Goal: Information Seeking & Learning: Learn about a topic

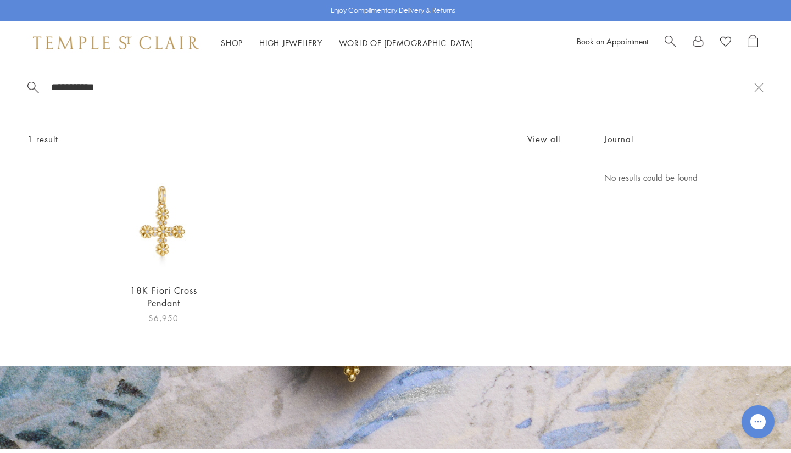
type input "**********"
click at [158, 242] on img at bounding box center [163, 222] width 103 height 103
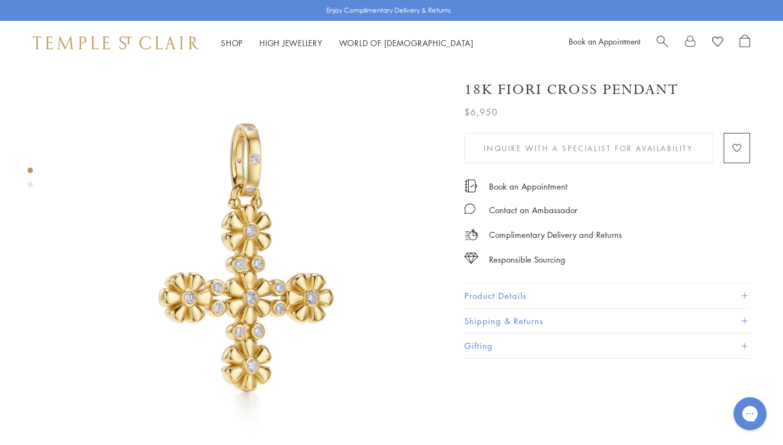
click at [557, 287] on button "Product Details" at bounding box center [607, 295] width 286 height 25
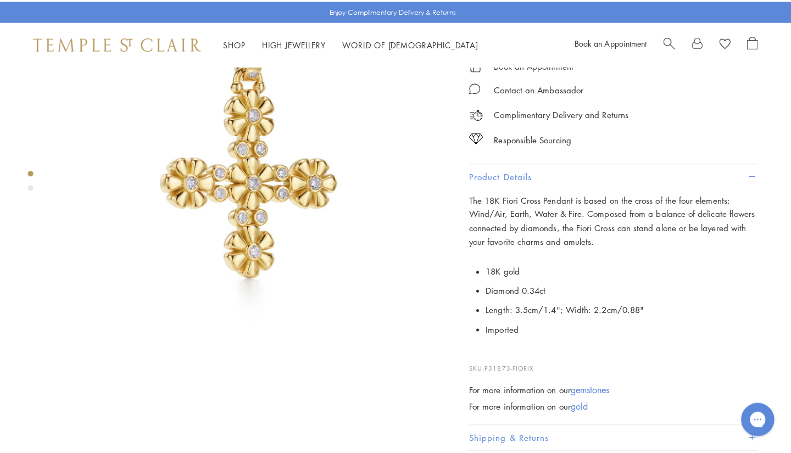
scroll to position [154, 0]
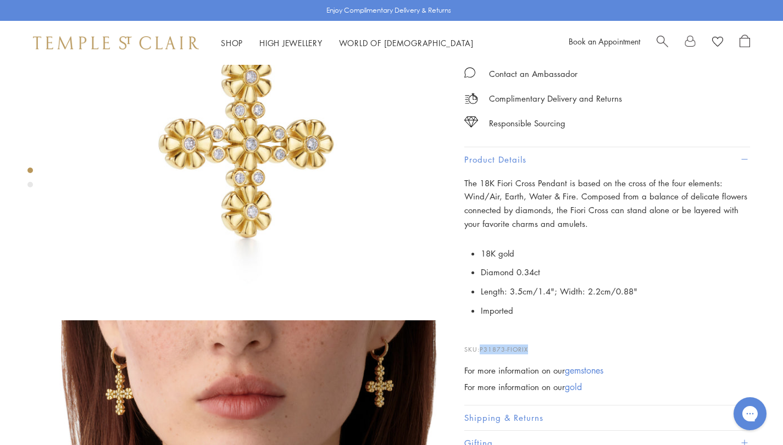
drag, startPoint x: 535, startPoint y: 348, endPoint x: 482, endPoint y: 339, distance: 53.4
click at [482, 339] on p "SKU: P31873-FIORIX" at bounding box center [607, 343] width 286 height 21
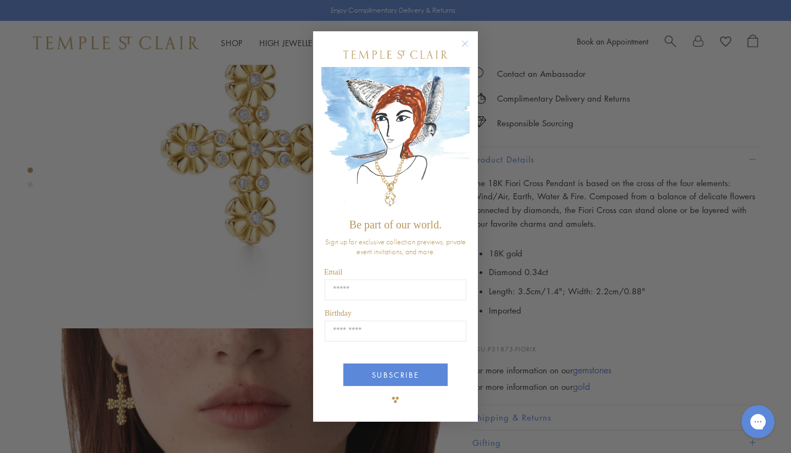
click at [466, 44] on circle "Close dialog" at bounding box center [465, 43] width 13 height 13
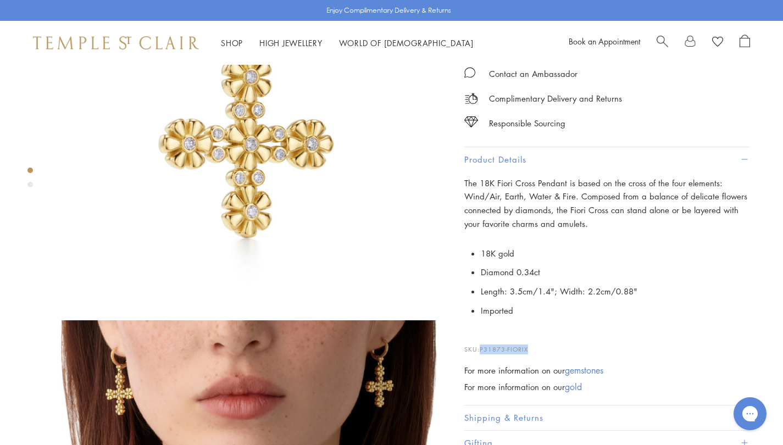
drag, startPoint x: 483, startPoint y: 347, endPoint x: 532, endPoint y: 348, distance: 48.9
click at [532, 348] on p "SKU: P31873-FIORIX" at bounding box center [607, 343] width 286 height 21
copy span "P31873-FIORIX"
click at [659, 40] on span "Search" at bounding box center [662, 41] width 12 height 12
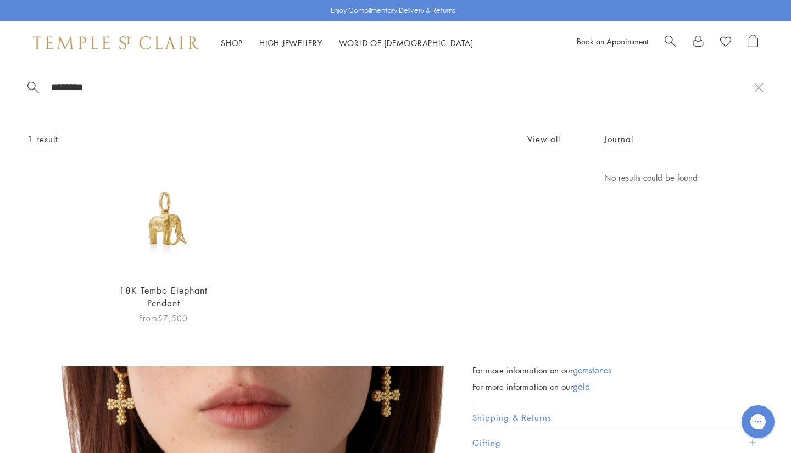
type input "********"
click at [178, 291] on link "18K Tembo Elephant Pendant" at bounding box center [163, 296] width 88 height 25
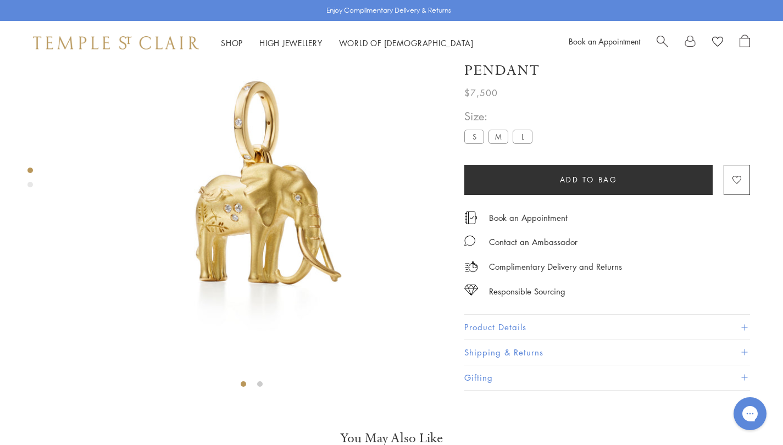
scroll to position [65, 0]
click at [559, 339] on button "Product Details" at bounding box center [607, 327] width 286 height 25
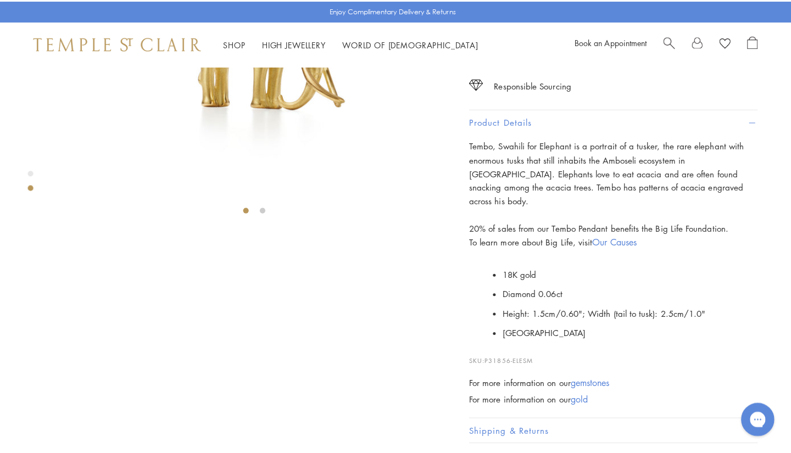
scroll to position [241, 0]
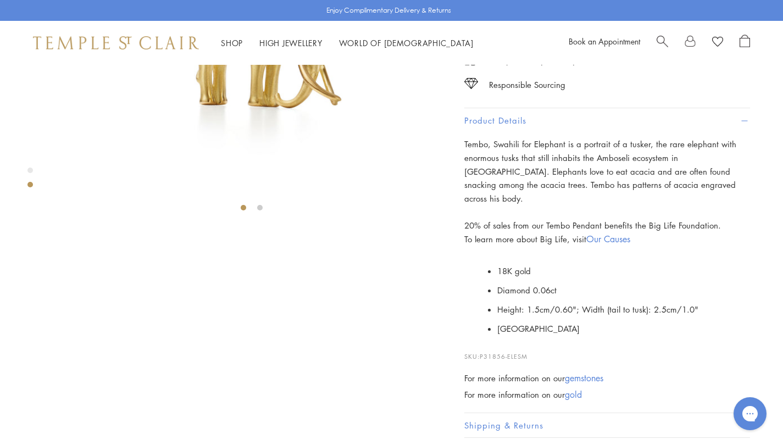
click at [664, 44] on span "Search" at bounding box center [662, 41] width 12 height 12
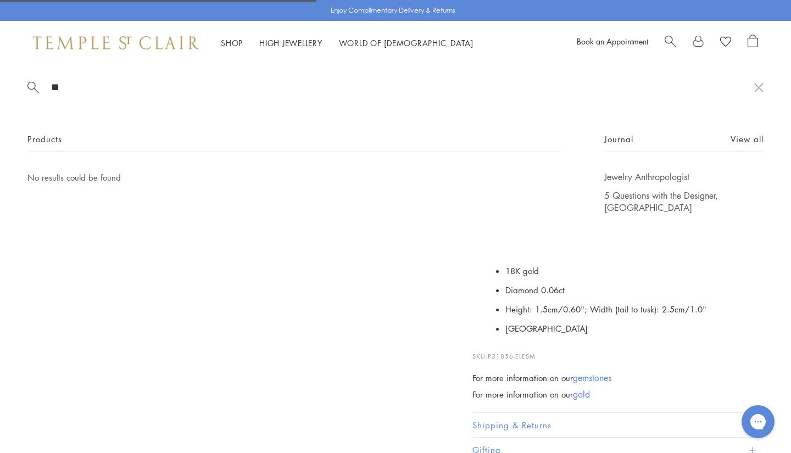
type input "*"
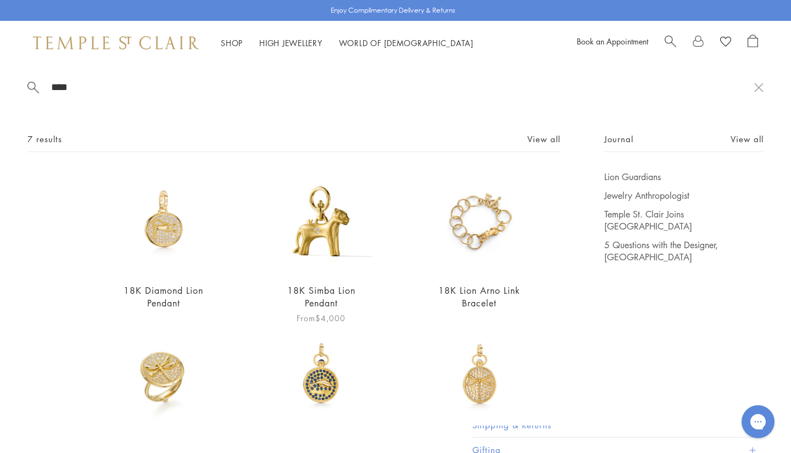
type input "****"
click at [333, 225] on img at bounding box center [321, 222] width 103 height 103
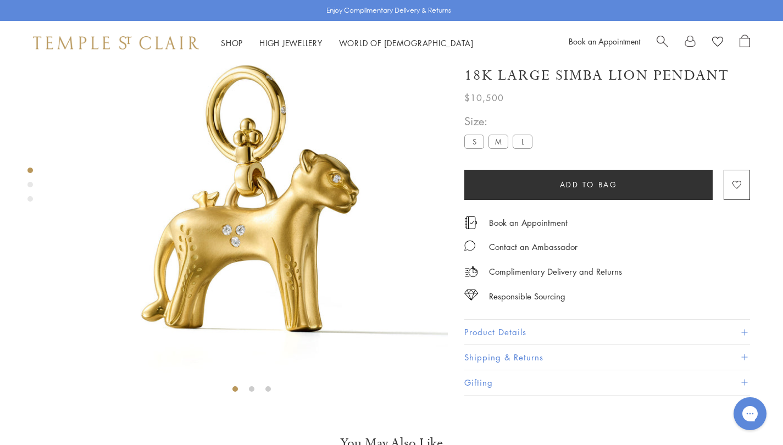
scroll to position [65, 0]
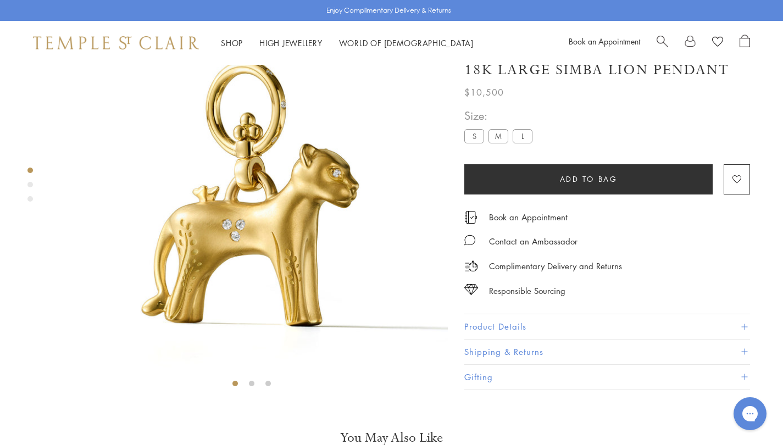
click at [483, 143] on label "S" at bounding box center [474, 137] width 20 height 14
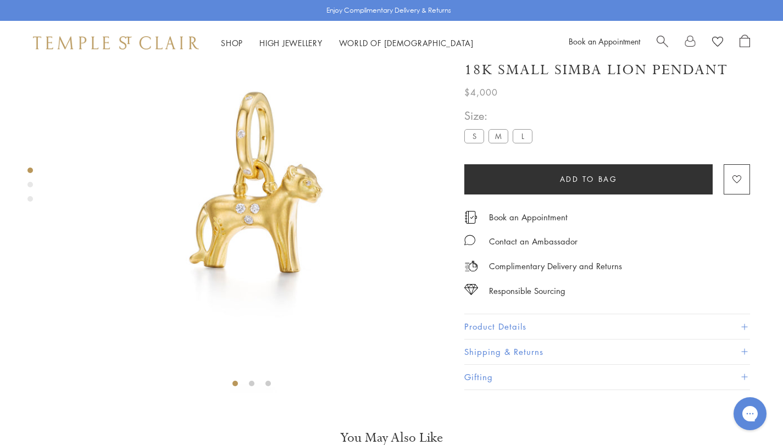
click at [484, 332] on button "Product Details" at bounding box center [607, 327] width 286 height 25
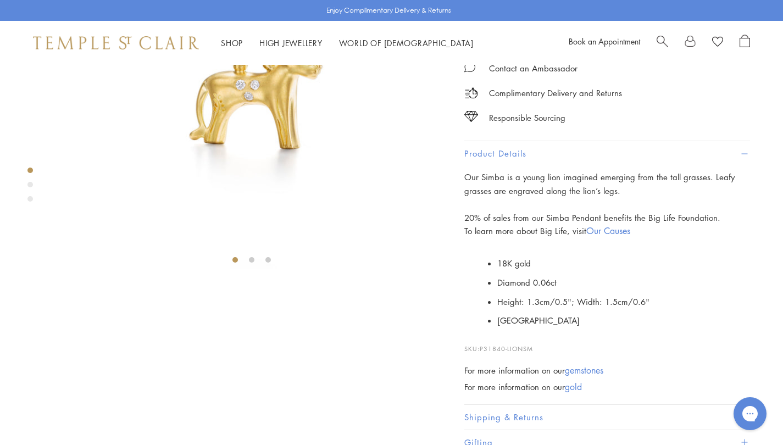
scroll to position [219, 0]
